Goal: Task Accomplishment & Management: Use online tool/utility

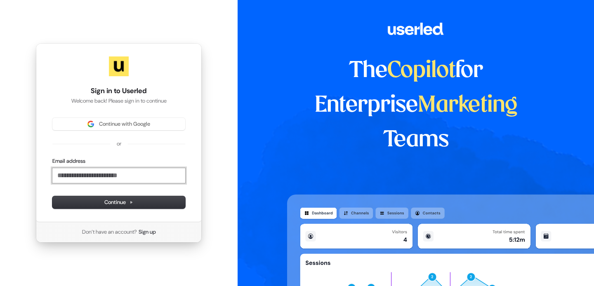
click at [169, 175] on input "Email address" at bounding box center [118, 175] width 133 height 15
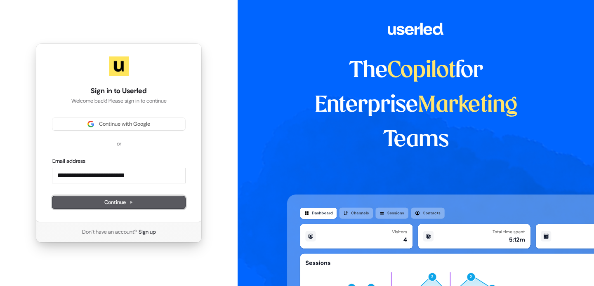
click at [144, 201] on button "Continue" at bounding box center [118, 202] width 133 height 12
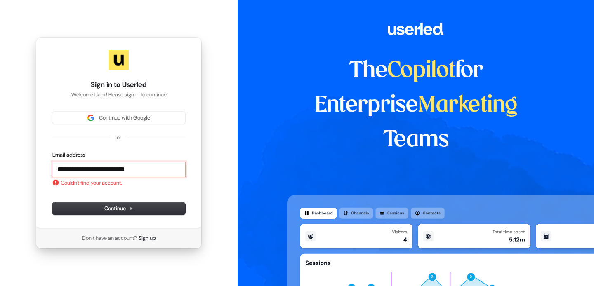
drag, startPoint x: 151, startPoint y: 172, endPoint x: 56, endPoint y: 171, distance: 95.2
click at [56, 171] on input "**********" at bounding box center [118, 169] width 133 height 15
click at [110, 208] on span "Continue" at bounding box center [118, 208] width 29 height 7
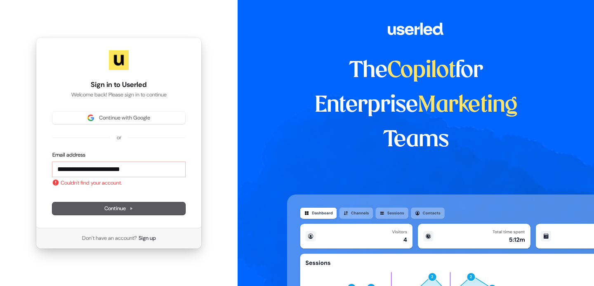
type input "**********"
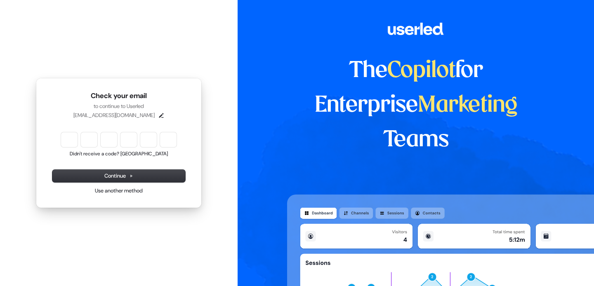
click at [73, 140] on input "Enter verification code" at bounding box center [118, 139] width 115 height 15
type input "******"
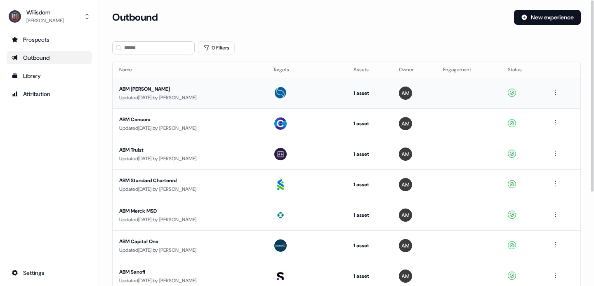
click at [146, 88] on div "ABM [PERSON_NAME]" at bounding box center [189, 89] width 141 height 8
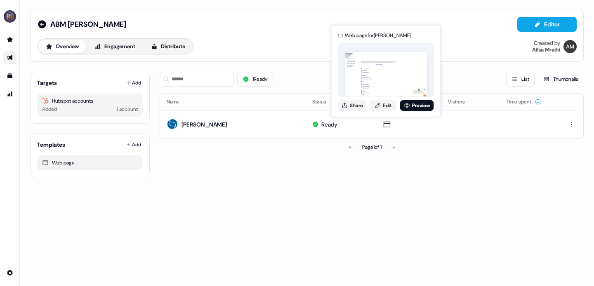
click at [474, 161] on div "1 Ready List Thumbnails Name Status Assets Visitors Time spent [PERSON_NAME] Re…" at bounding box center [372, 121] width 424 height 112
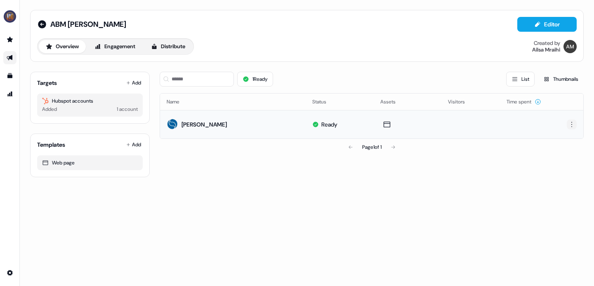
click at [570, 120] on html "For the best experience switch devices to a bigger screen. Go to [DOMAIN_NAME] …" at bounding box center [297, 143] width 594 height 286
click at [554, 136] on div "Edit" at bounding box center [567, 139] width 49 height 13
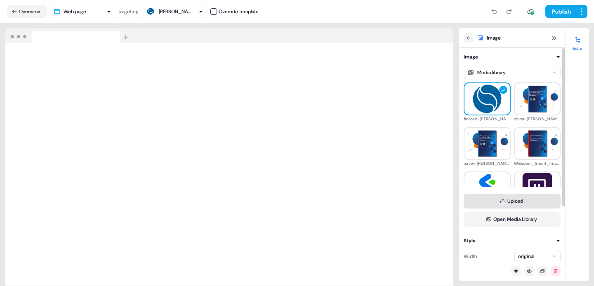
click at [498, 197] on button "Upload" at bounding box center [511, 201] width 97 height 15
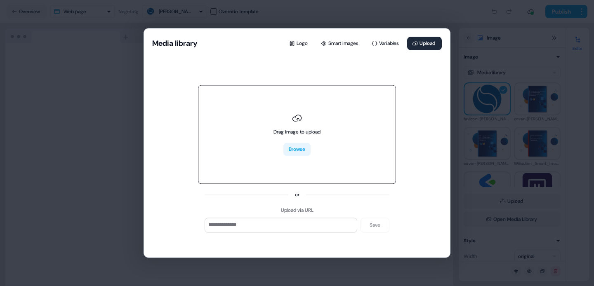
click at [296, 144] on button "Browse" at bounding box center [296, 149] width 27 height 13
type input "**********"
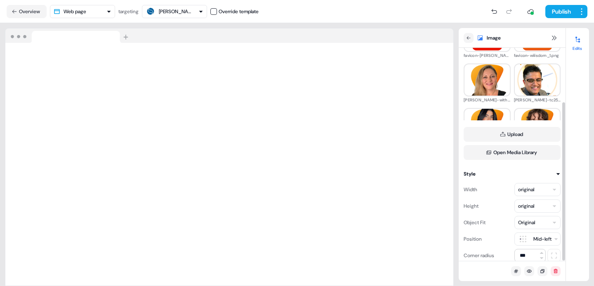
scroll to position [73, 0]
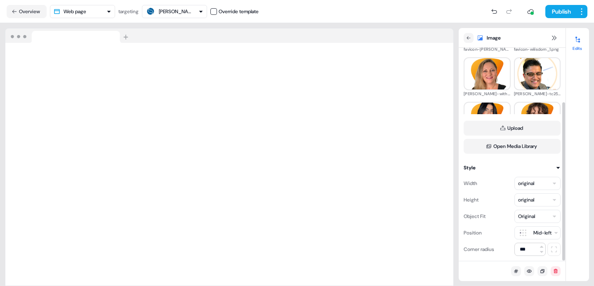
click at [535, 215] on div "Original" at bounding box center [526, 216] width 17 height 8
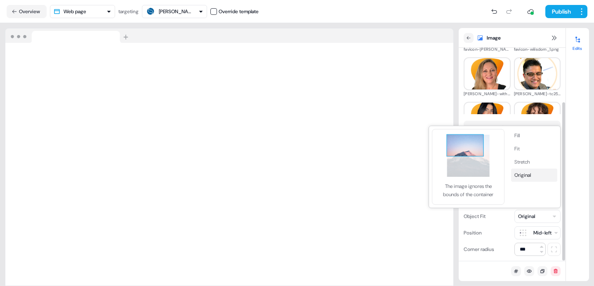
click at [528, 175] on button "Original" at bounding box center [534, 175] width 46 height 13
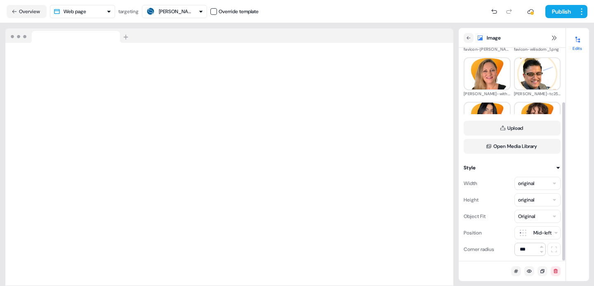
click at [536, 232] on html "For the best experience switch devices to a bigger screen. Go to [DOMAIN_NAME] …" at bounding box center [297, 143] width 594 height 286
click at [506, 130] on button "Upload" at bounding box center [511, 128] width 97 height 15
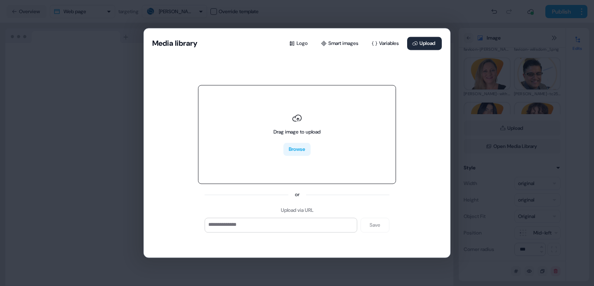
click at [284, 147] on button "Browse" at bounding box center [296, 149] width 27 height 13
type input "**********"
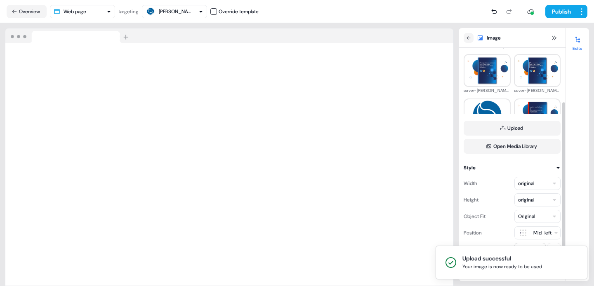
click at [541, 214] on div "Original" at bounding box center [537, 216] width 46 height 13
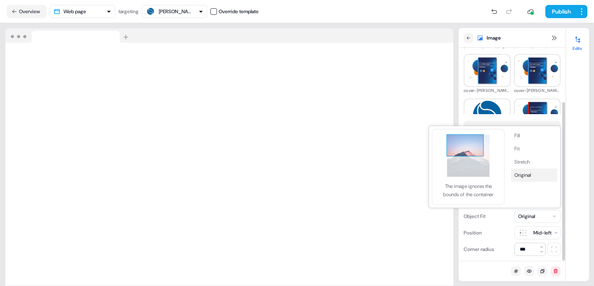
click at [522, 177] on button "Original" at bounding box center [534, 175] width 46 height 13
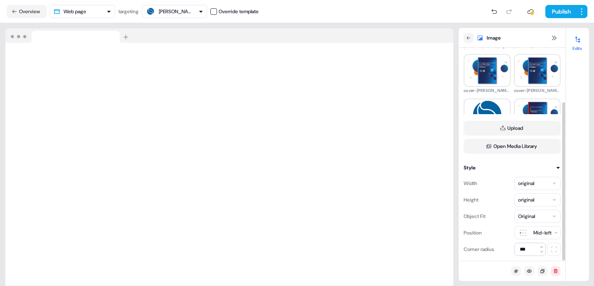
click at [552, 236] on html "For the best experience switch devices to a bigger screen. Go to [DOMAIN_NAME] …" at bounding box center [297, 143] width 594 height 286
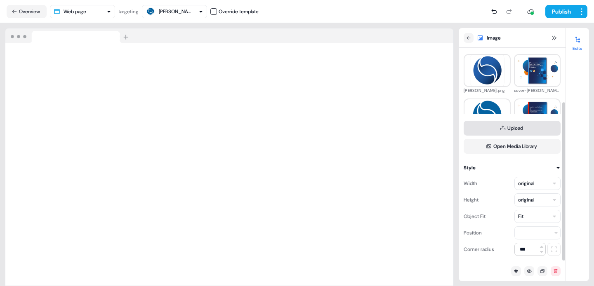
click at [519, 128] on button "Upload" at bounding box center [511, 128] width 97 height 15
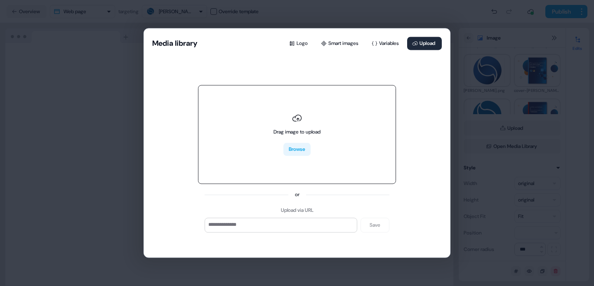
click at [296, 150] on button "Browse" at bounding box center [296, 149] width 27 height 13
type input "**********"
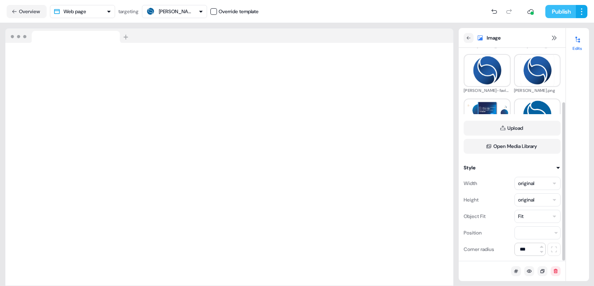
click at [560, 9] on button "Publish" at bounding box center [560, 11] width 31 height 13
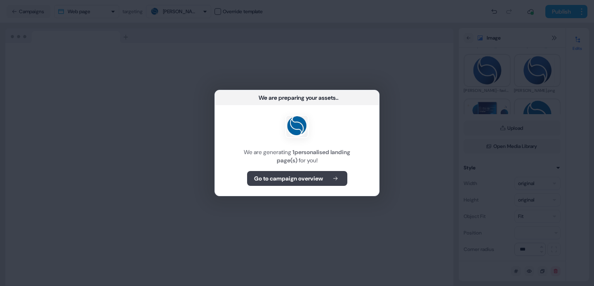
click at [309, 180] on b "Go to campaign overview" at bounding box center [288, 178] width 69 height 8
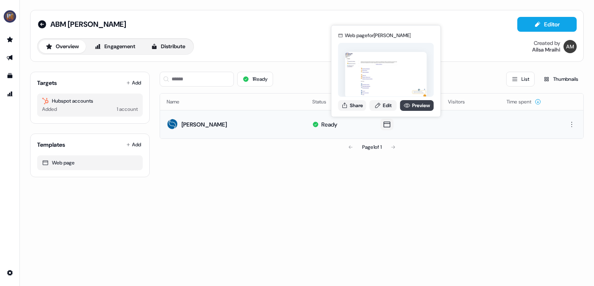
click at [411, 107] on link "Preview" at bounding box center [417, 105] width 34 height 11
click at [354, 106] on button "Share" at bounding box center [352, 105] width 28 height 11
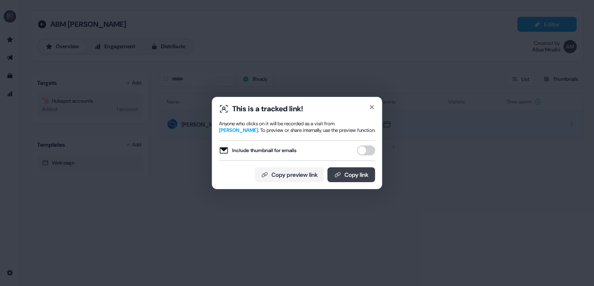
click at [354, 174] on button "Copy link" at bounding box center [351, 174] width 48 height 15
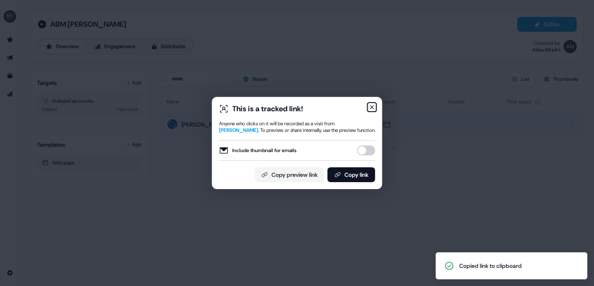
click at [370, 107] on icon "button" at bounding box center [371, 107] width 7 height 7
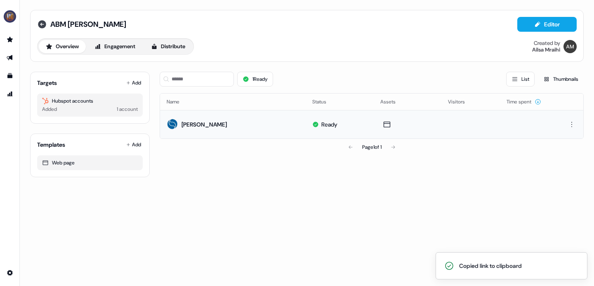
click at [40, 24] on icon at bounding box center [42, 24] width 10 height 10
